Goal: Transaction & Acquisition: Purchase product/service

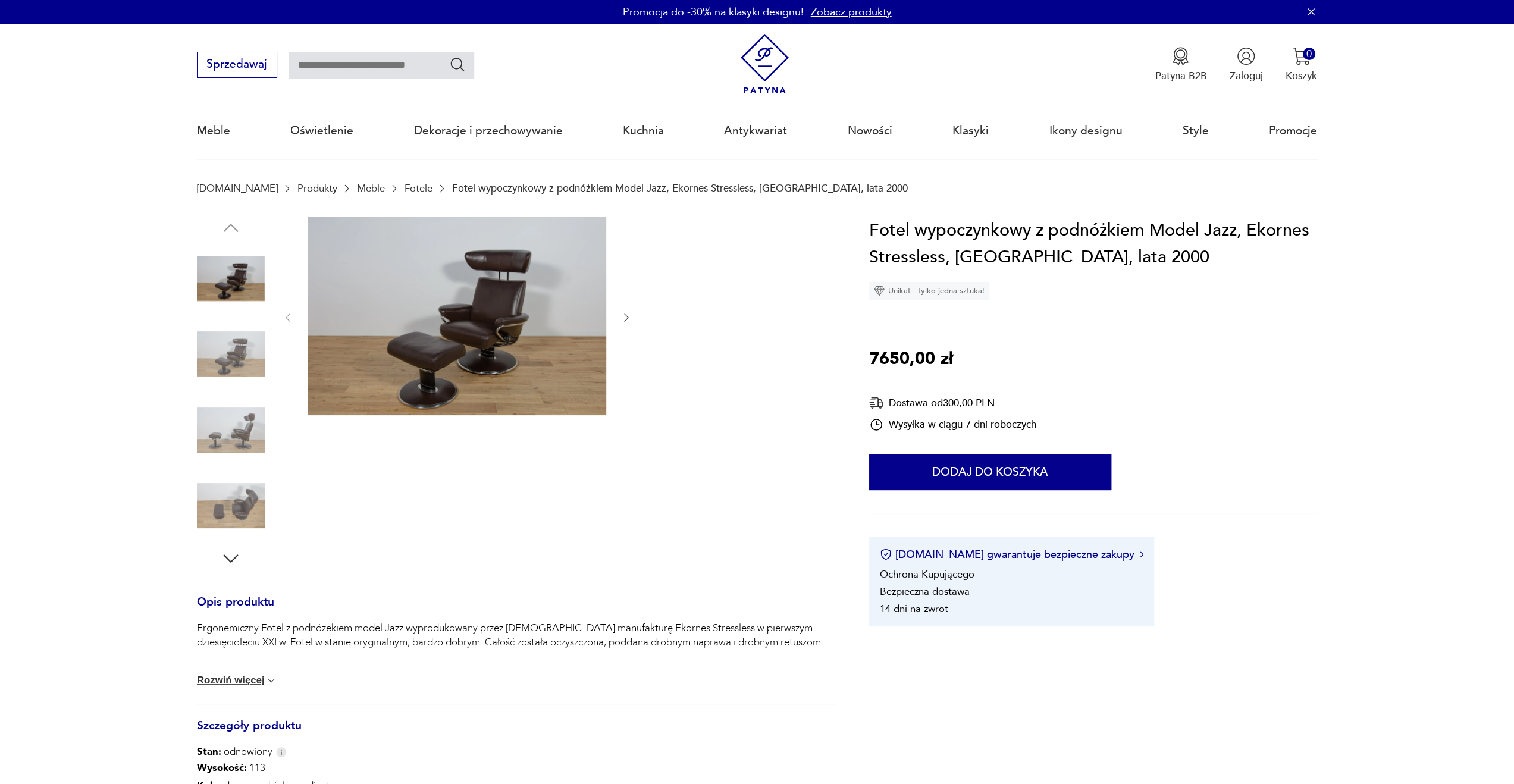
click at [454, 317] on img at bounding box center [457, 317] width 298 height 199
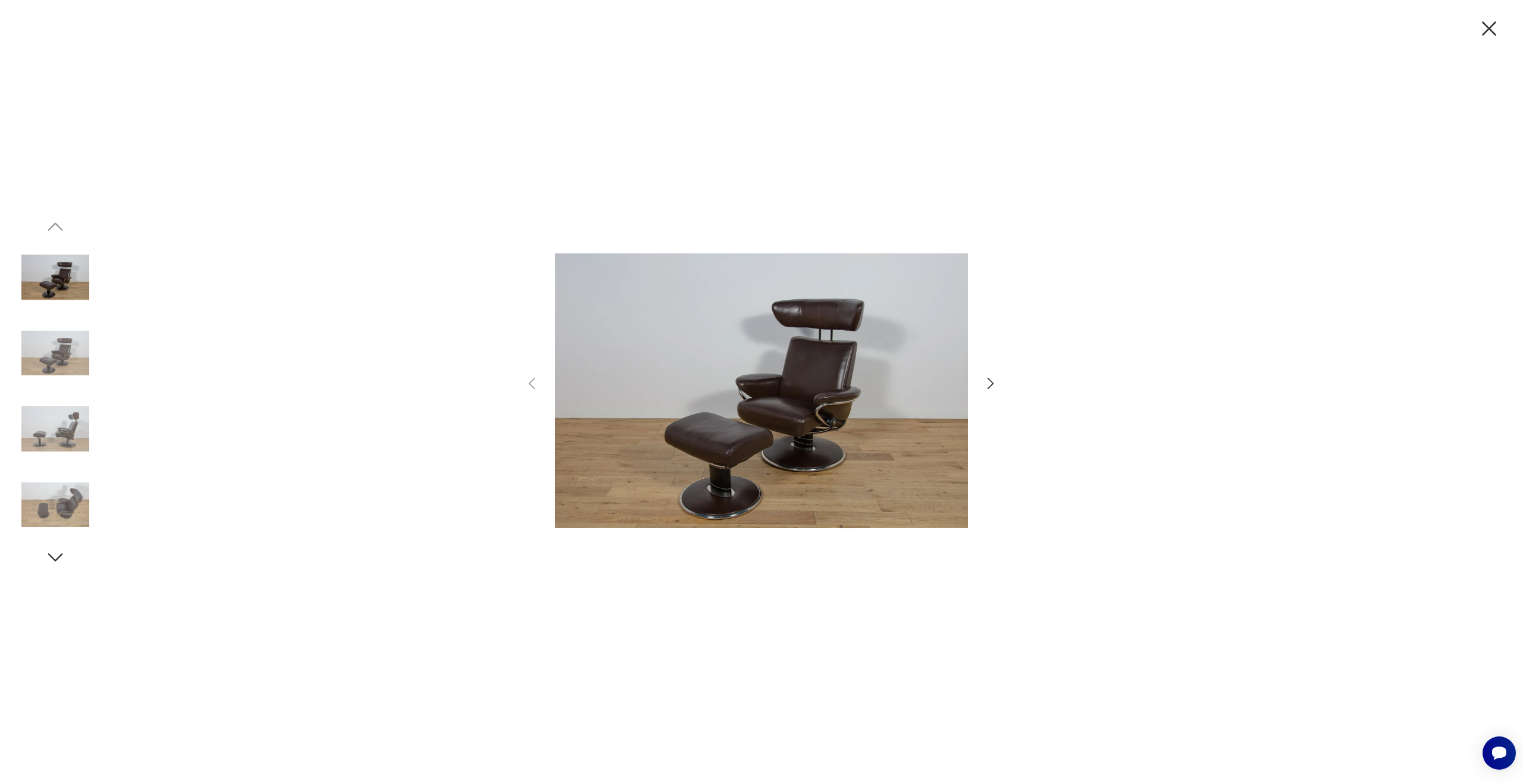
click at [989, 389] on icon "button" at bounding box center [991, 383] width 17 height 17
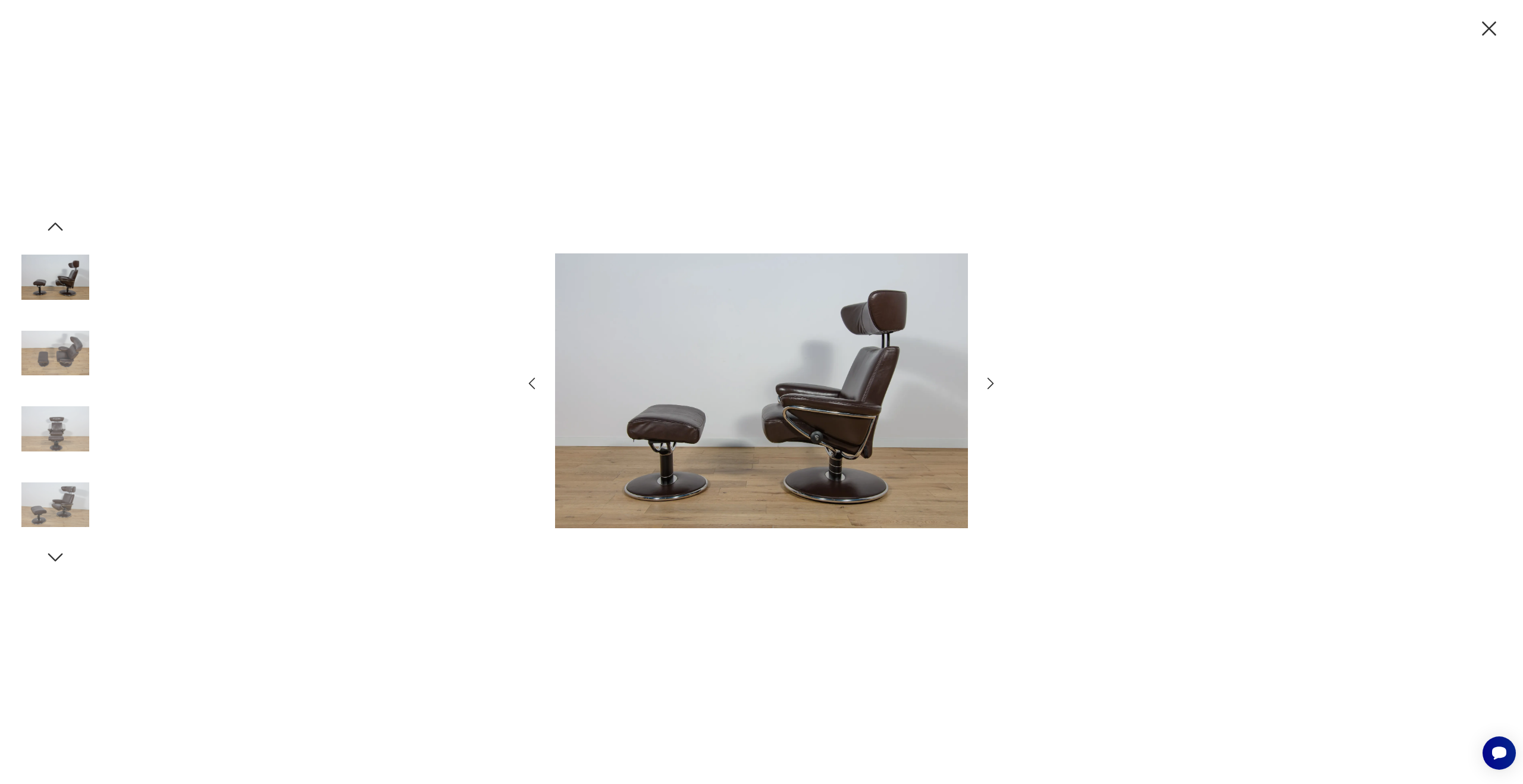
click at [989, 389] on icon "button" at bounding box center [991, 383] width 17 height 17
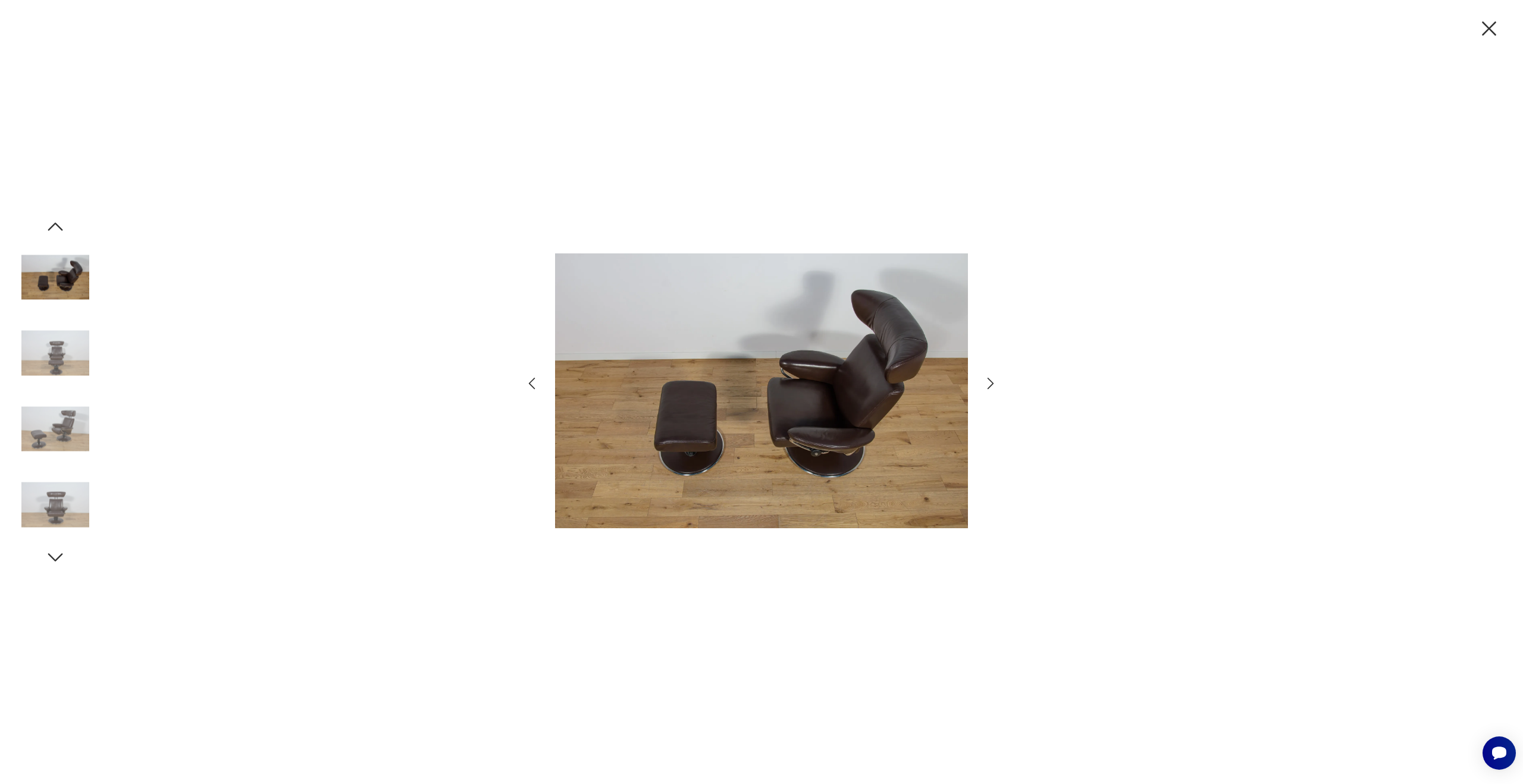
click at [989, 389] on icon "button" at bounding box center [991, 383] width 17 height 17
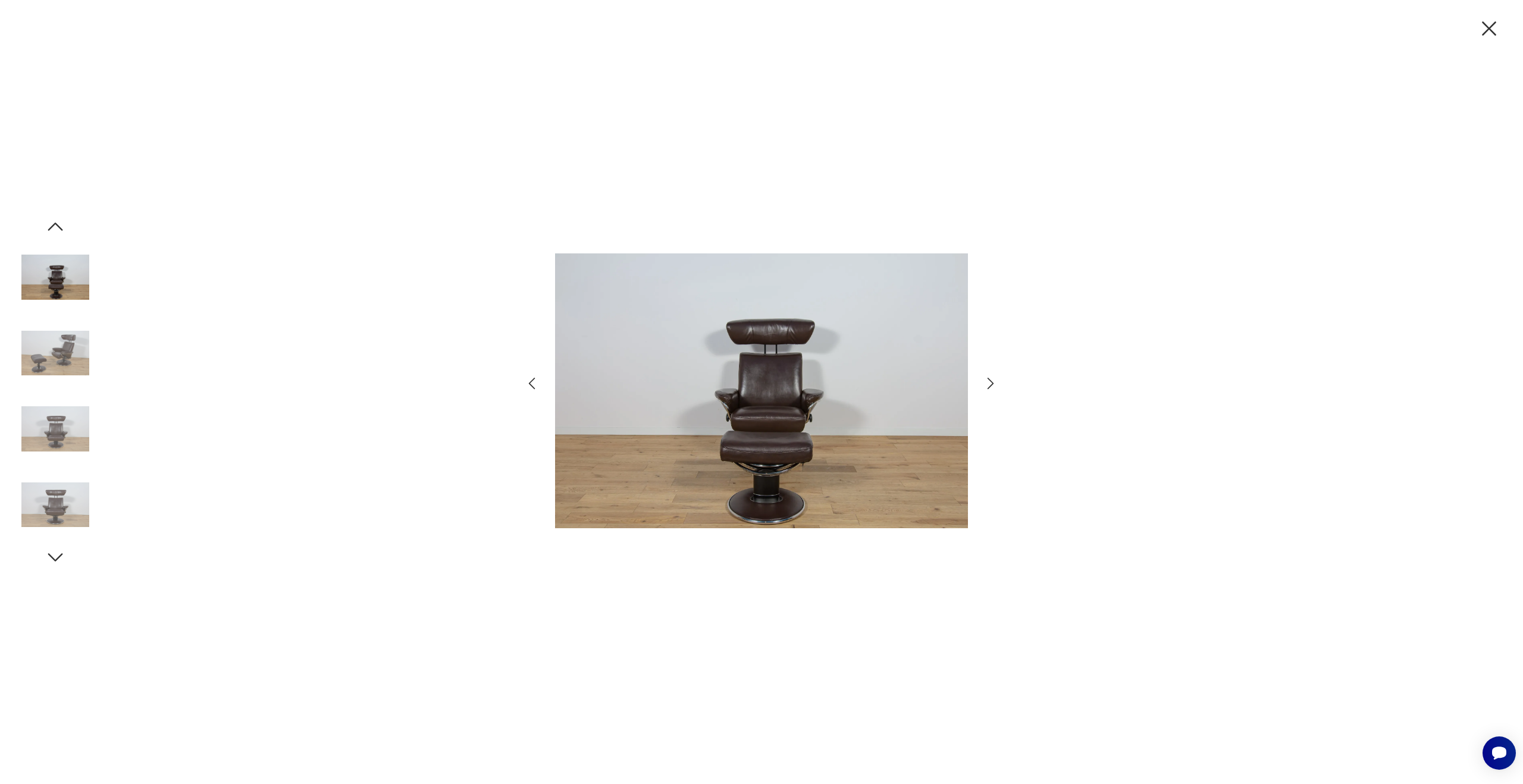
click at [1488, 19] on icon "button" at bounding box center [1488, 28] width 25 height 25
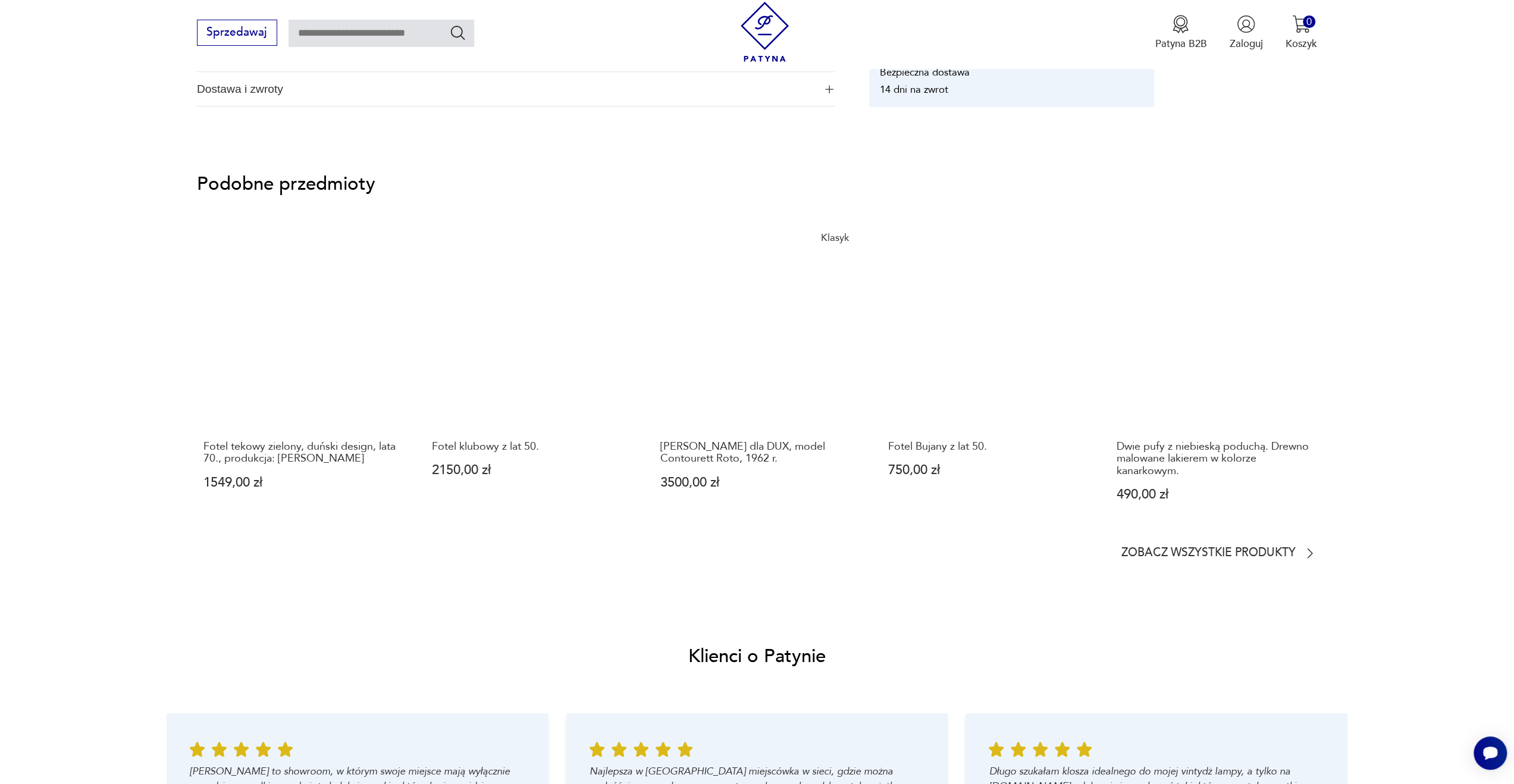
scroll to position [793, 0]
